Goal: Task Accomplishment & Management: Manage account settings

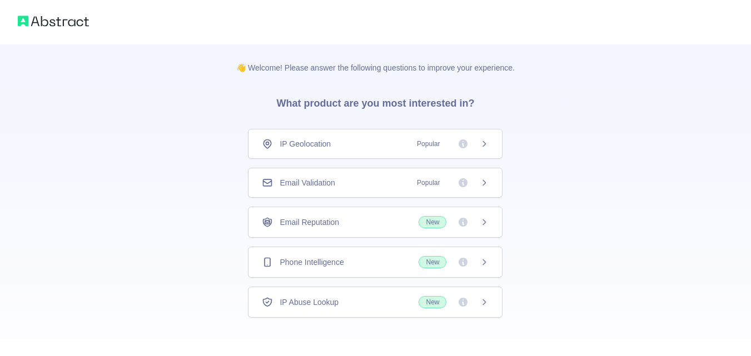
click at [415, 182] on span "Popular" at bounding box center [428, 182] width 36 height 11
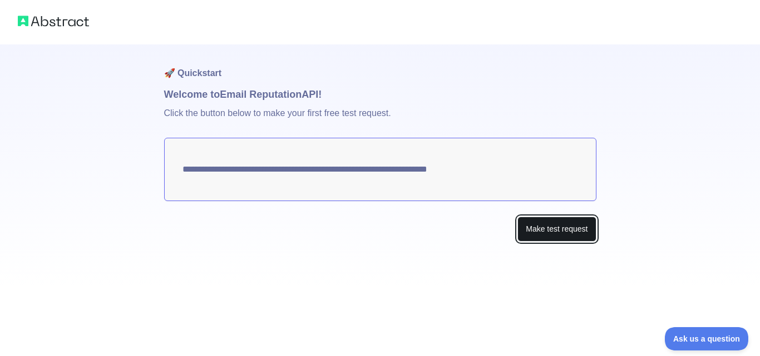
click at [533, 234] on button "Make test request" at bounding box center [556, 229] width 78 height 25
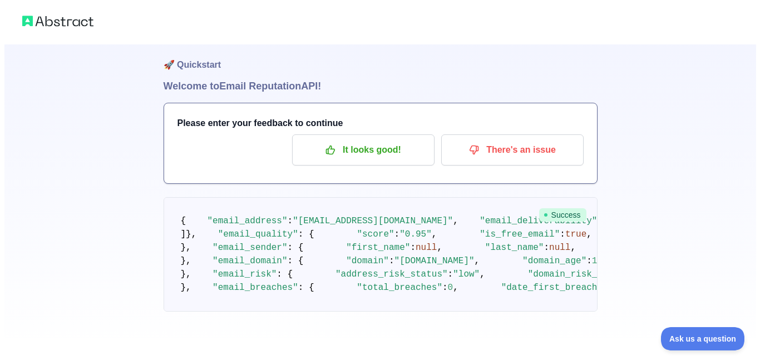
scroll to position [22, 0]
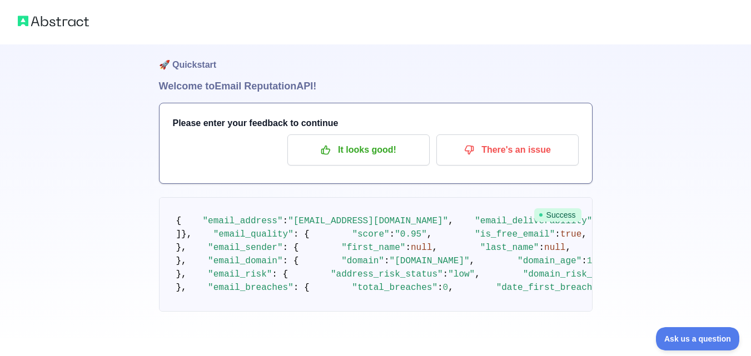
click at [564, 209] on span "Success" at bounding box center [557, 215] width 47 height 13
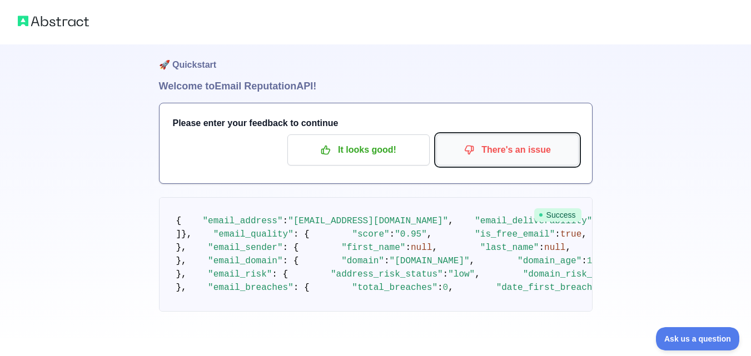
click at [493, 150] on button "There's an issue" at bounding box center [508, 150] width 142 height 31
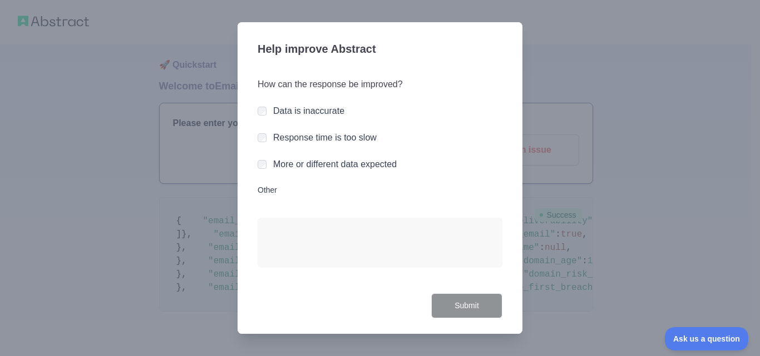
click at [504, 189] on div "Help improve Abstract How can the response be improved? Data is inaccurate Resp…" at bounding box center [379, 178] width 285 height 312
click at [626, 219] on div at bounding box center [380, 178] width 760 height 356
click at [628, 218] on div at bounding box center [380, 178] width 760 height 356
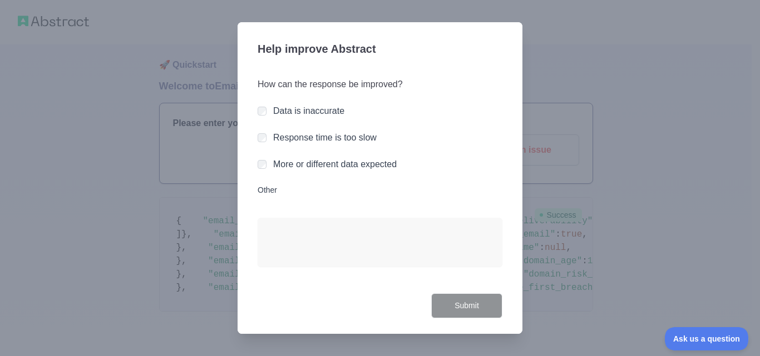
drag, startPoint x: 277, startPoint y: 191, endPoint x: 249, endPoint y: 174, distance: 32.9
click at [274, 188] on label "Other" at bounding box center [379, 190] width 245 height 11
click at [152, 101] on div at bounding box center [380, 178] width 760 height 356
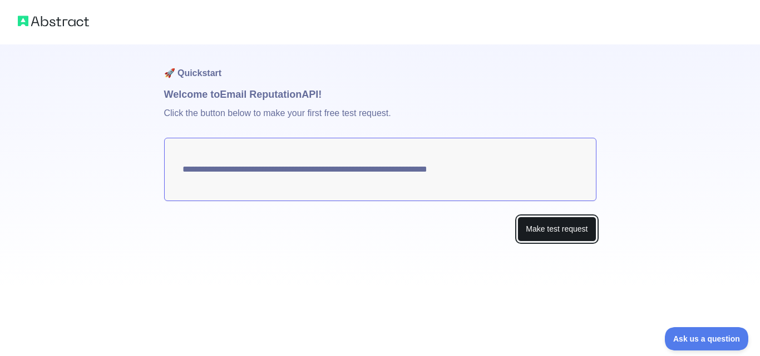
click at [544, 227] on button "Make test request" at bounding box center [556, 229] width 78 height 25
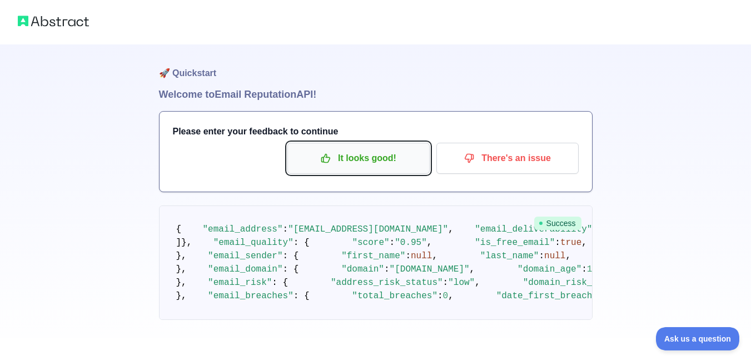
click at [340, 153] on p "It looks good!" at bounding box center [359, 158] width 126 height 19
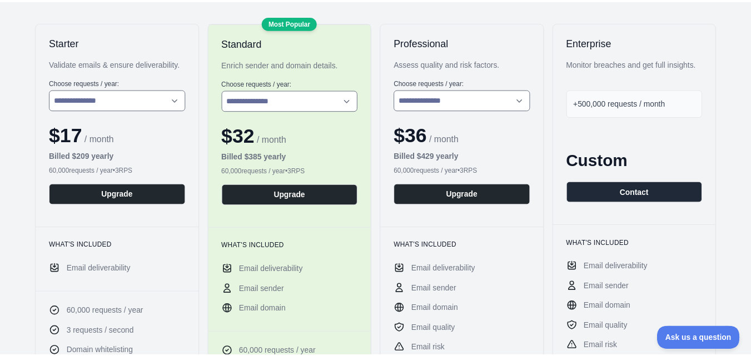
scroll to position [155, 0]
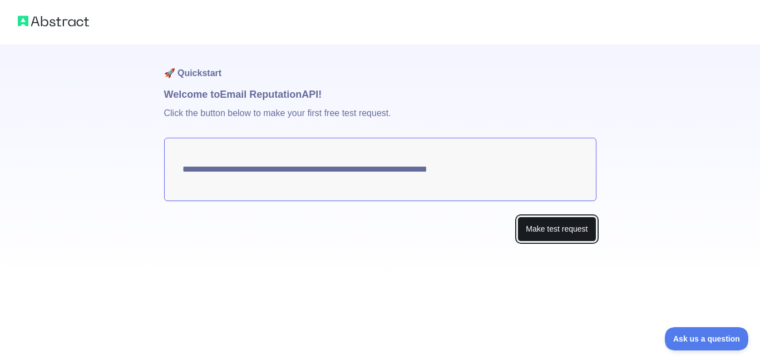
click at [542, 231] on button "Make test request" at bounding box center [556, 229] width 78 height 25
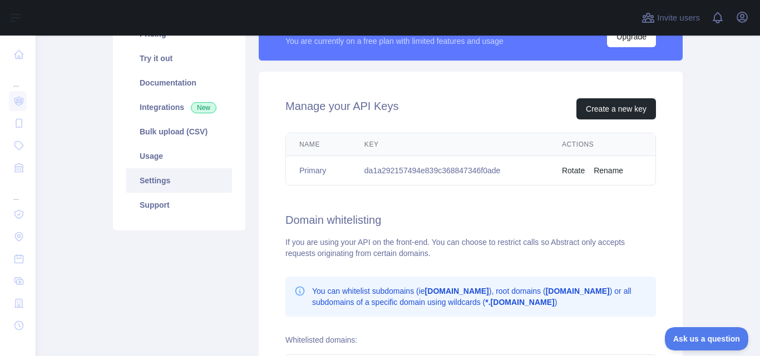
scroll to position [111, 0]
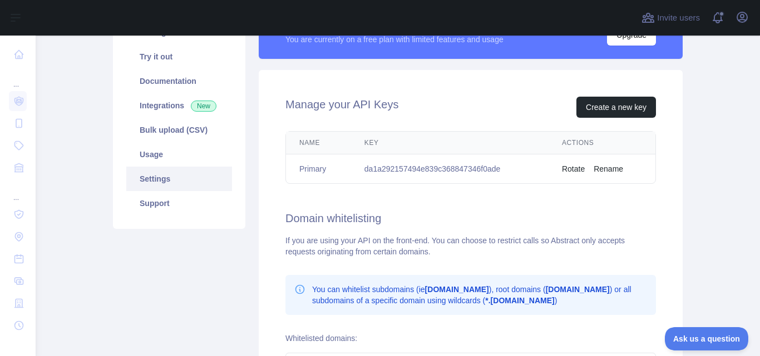
click at [571, 169] on button "Rotate" at bounding box center [573, 168] width 23 height 11
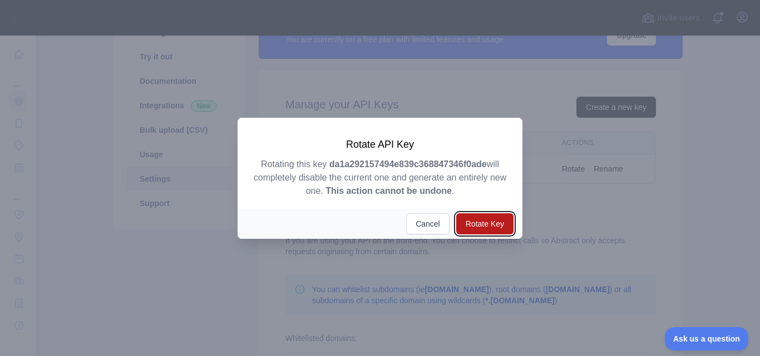
click at [480, 219] on button "Rotate Key" at bounding box center [484, 224] width 57 height 21
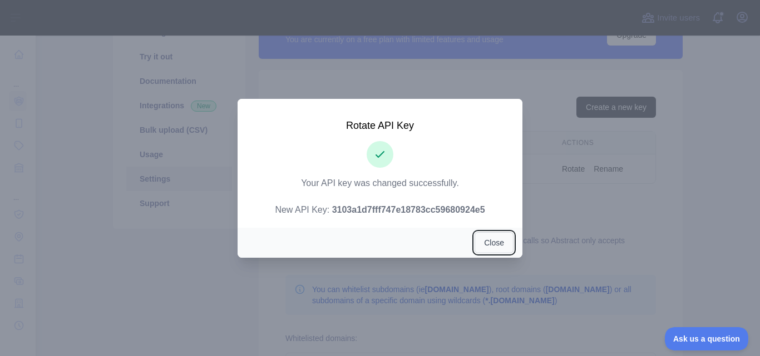
click at [500, 243] on button "Close" at bounding box center [493, 242] width 39 height 21
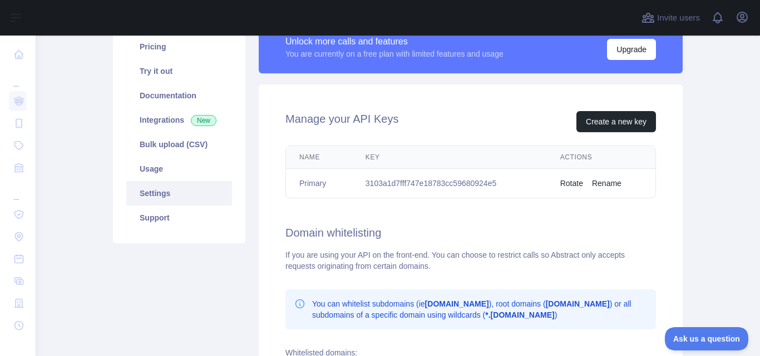
scroll to position [167, 0]
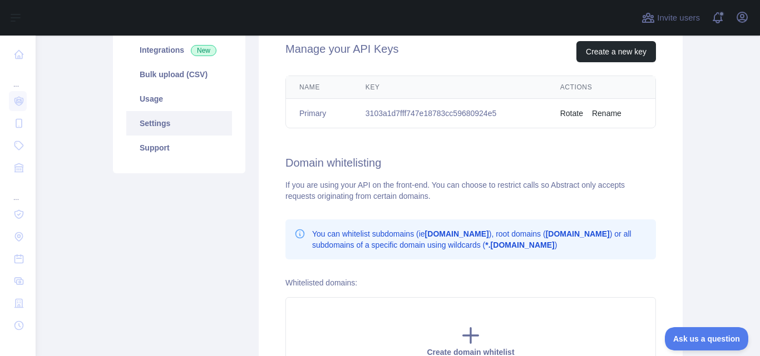
click at [606, 110] on button "Rename" at bounding box center [606, 113] width 29 height 11
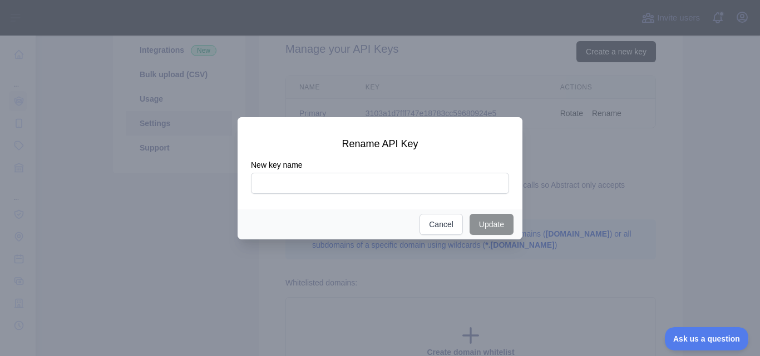
click at [447, 187] on input "New key name" at bounding box center [380, 183] width 258 height 21
type input "**********"
click at [483, 230] on button "Update" at bounding box center [491, 224] width 44 height 21
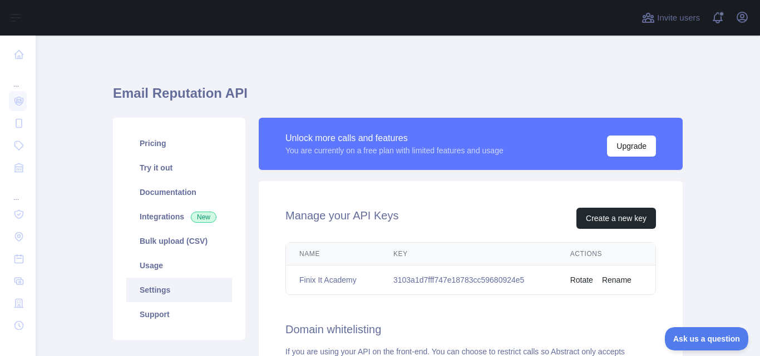
scroll to position [56, 0]
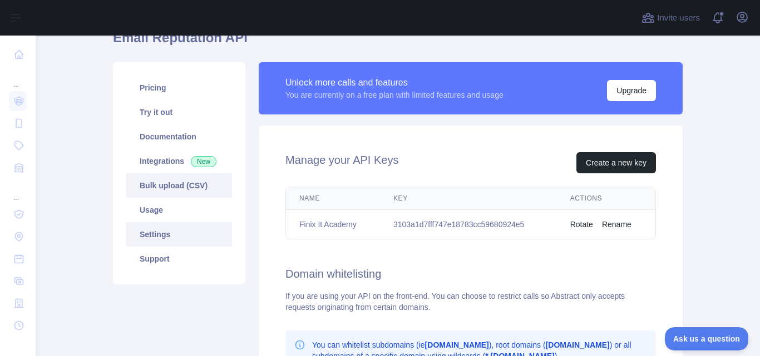
click at [176, 191] on link "Bulk upload (CSV)" at bounding box center [179, 186] width 106 height 24
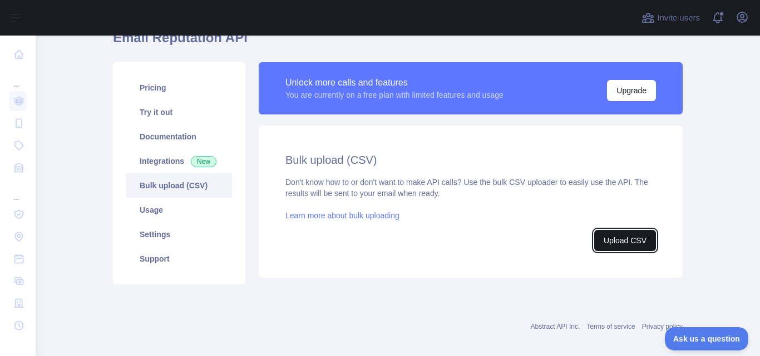
click at [624, 245] on button "Upload CSV" at bounding box center [625, 240] width 62 height 21
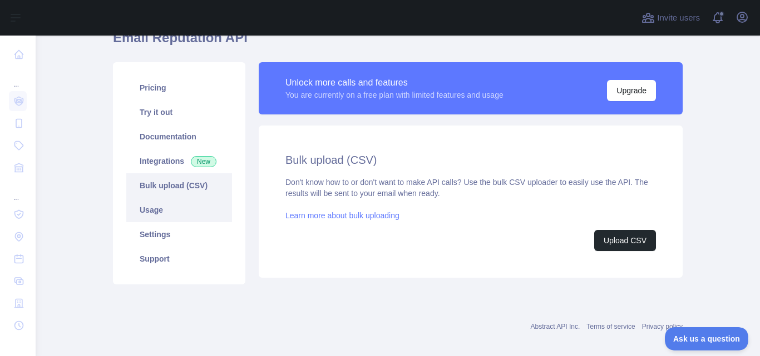
click at [179, 215] on link "Usage" at bounding box center [179, 210] width 106 height 24
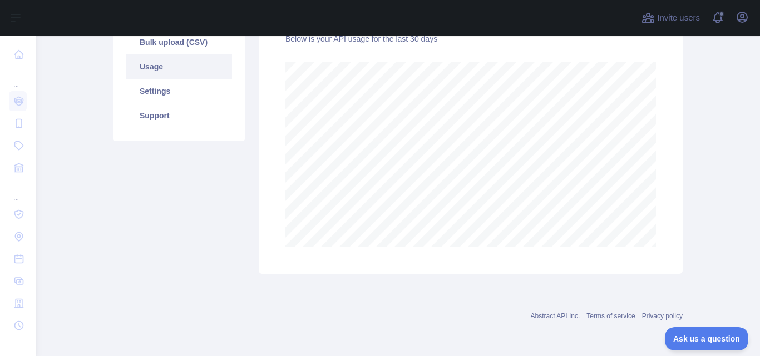
scroll to position [143, 0]
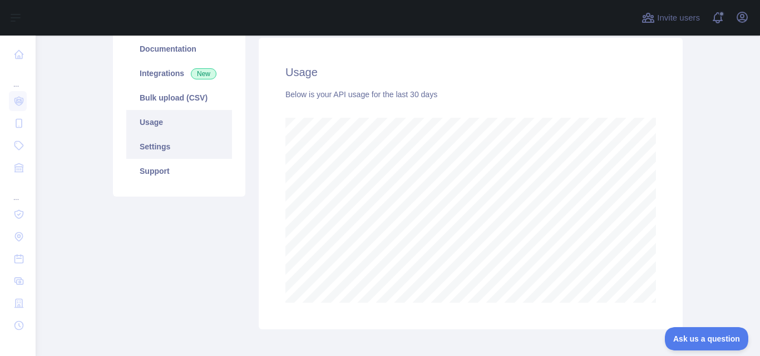
click at [177, 156] on link "Settings" at bounding box center [179, 147] width 106 height 24
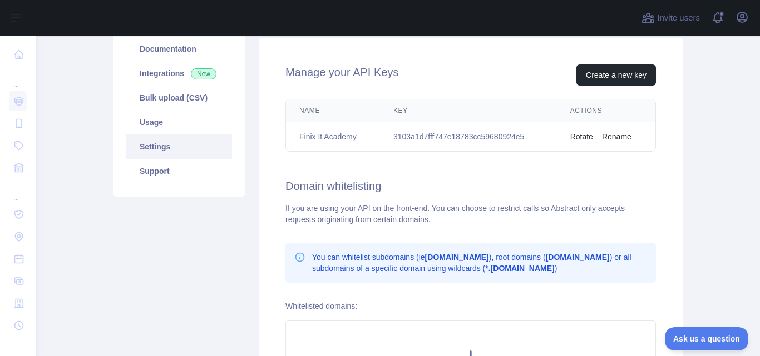
click at [459, 141] on td "3103a1d7fff747e18783cc59680924e5" at bounding box center [468, 136] width 177 height 29
copy td "3103a1d7fff747e18783cc59680924e5"
